Goal: Check status: Check status

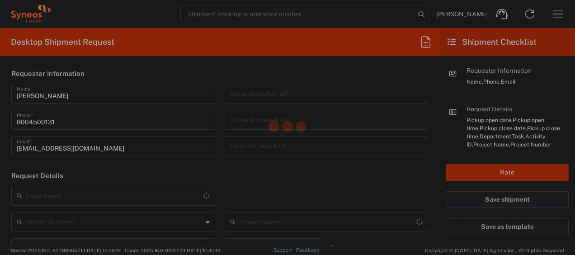
type input "4205"
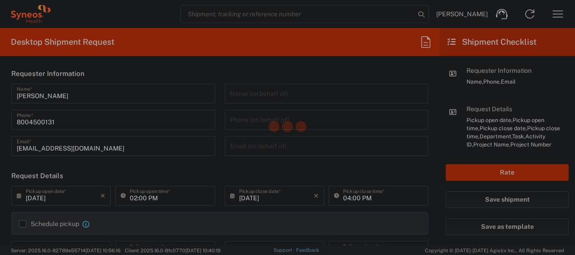
type input "[US_STATE]"
type input "[GEOGRAPHIC_DATA]"
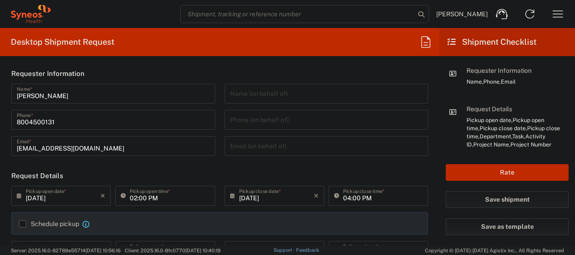
type input "Syneos Health Commercial Servi- [GEOGRAPHIC_DATA] [GEOGRAPHIC_DATA]"
click at [562, 15] on icon "button" at bounding box center [557, 14] width 14 height 14
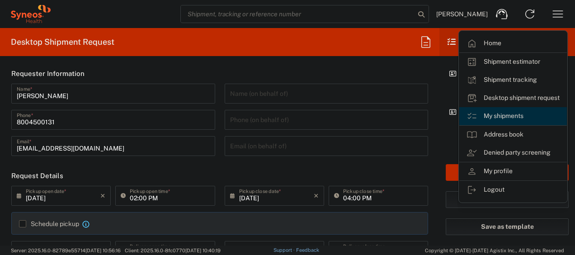
click at [504, 114] on link "My shipments" at bounding box center [513, 116] width 108 height 18
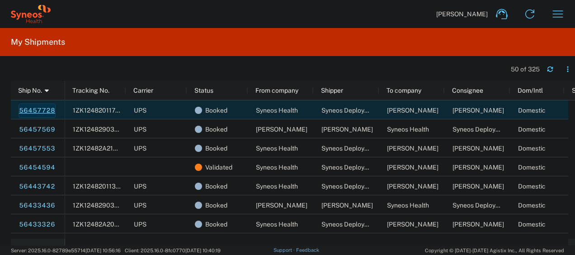
click at [44, 112] on link "56457728" at bounding box center [37, 110] width 37 height 14
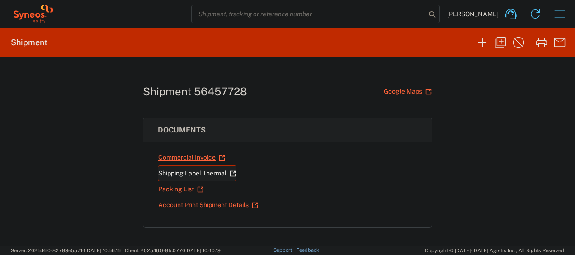
click at [170, 172] on link "Shipping Label Thermal" at bounding box center [197, 173] width 79 height 16
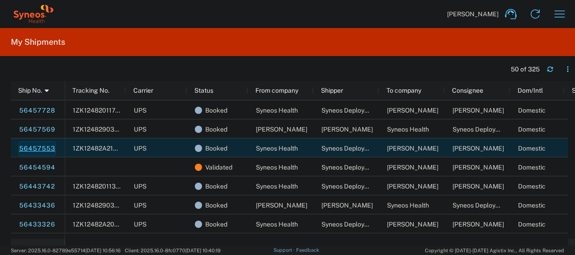
click at [41, 145] on link "56457553" at bounding box center [37, 148] width 37 height 14
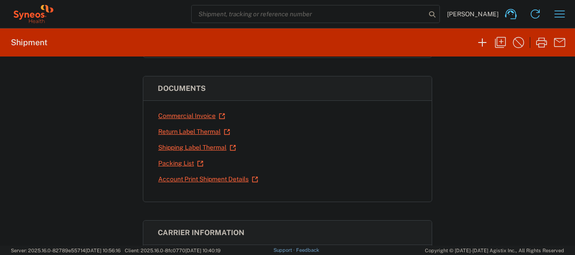
scroll to position [137, 0]
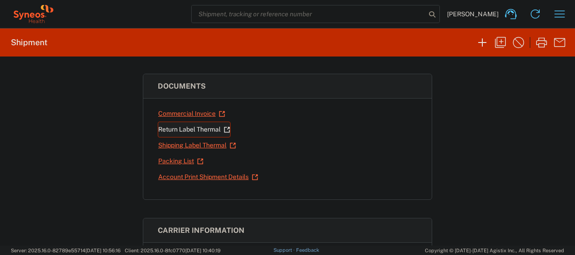
click at [181, 129] on link "Return Label Thermal" at bounding box center [194, 130] width 73 height 16
click at [199, 140] on link "Shipping Label Thermal" at bounding box center [197, 145] width 79 height 16
